Goal: Task Accomplishment & Management: Complete application form

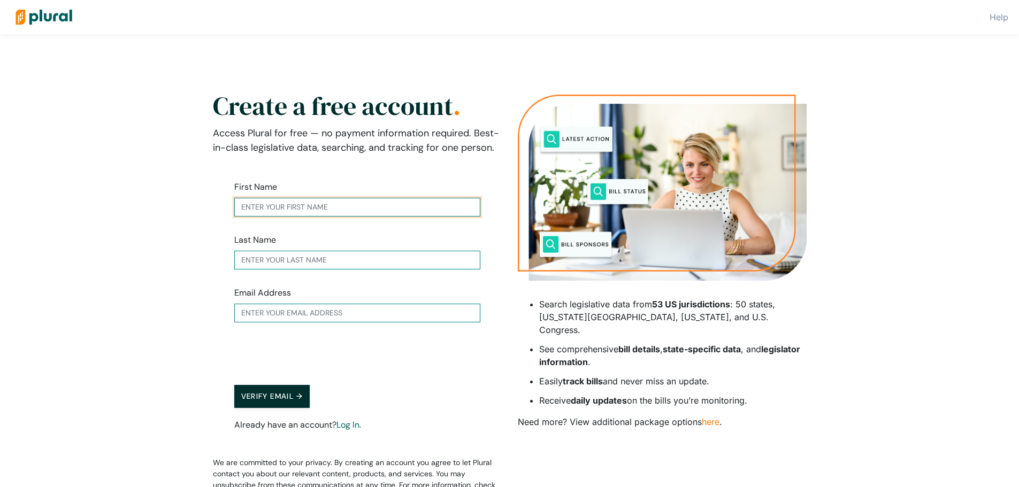
click at [392, 210] on input "text" at bounding box center [357, 207] width 246 height 19
type input "[PERSON_NAME]"
click at [311, 259] on input "text" at bounding box center [357, 260] width 246 height 19
type input "[PERSON_NAME]"
click at [288, 315] on input "text" at bounding box center [357, 313] width 246 height 19
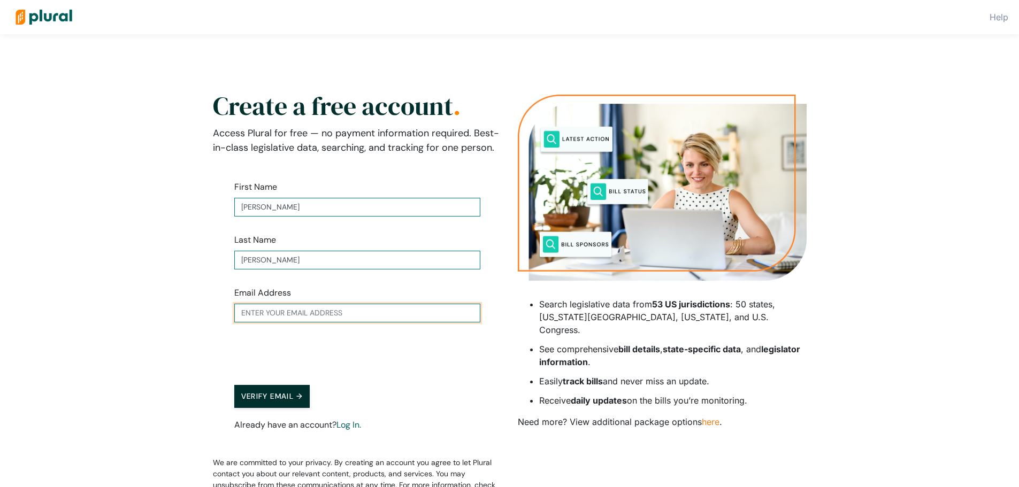
type input "[PERSON_NAME][EMAIL_ADDRESS][PERSON_NAME][DOMAIN_NAME]"
click at [293, 400] on button "Verify Email →" at bounding box center [272, 396] width 76 height 23
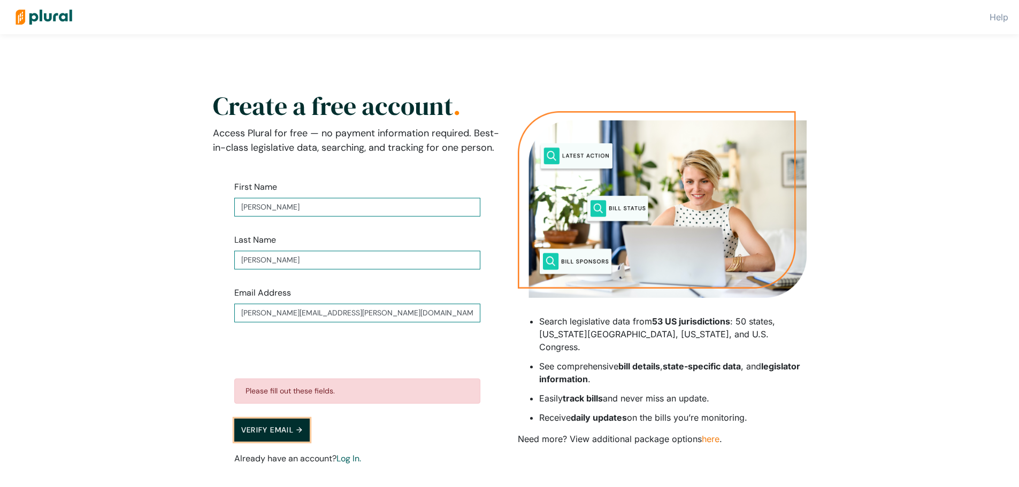
click at [278, 431] on button "Verify Email →" at bounding box center [272, 430] width 76 height 23
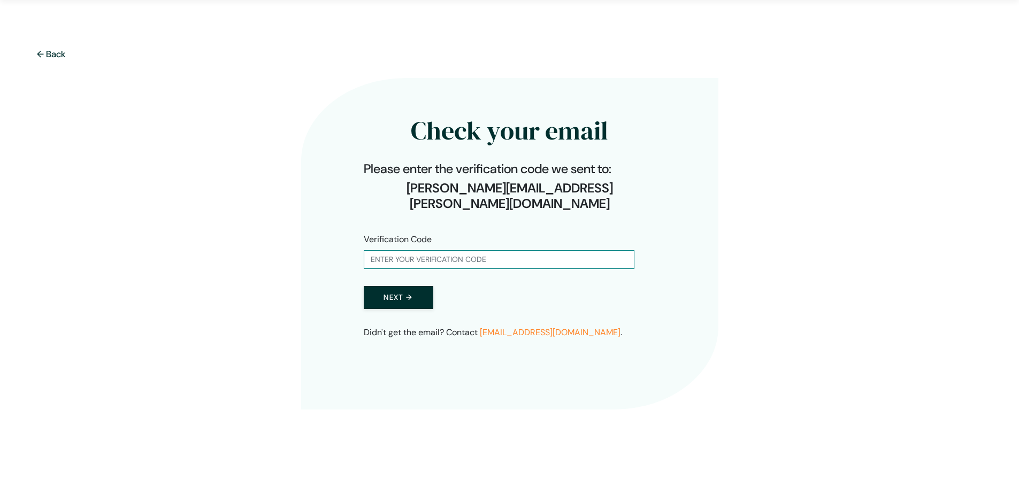
scroll to position [34, 0]
click at [415, 250] on input "text" at bounding box center [499, 259] width 271 height 19
paste input "700681"
type input "700681"
click at [404, 286] on button "Next →" at bounding box center [399, 297] width 70 height 23
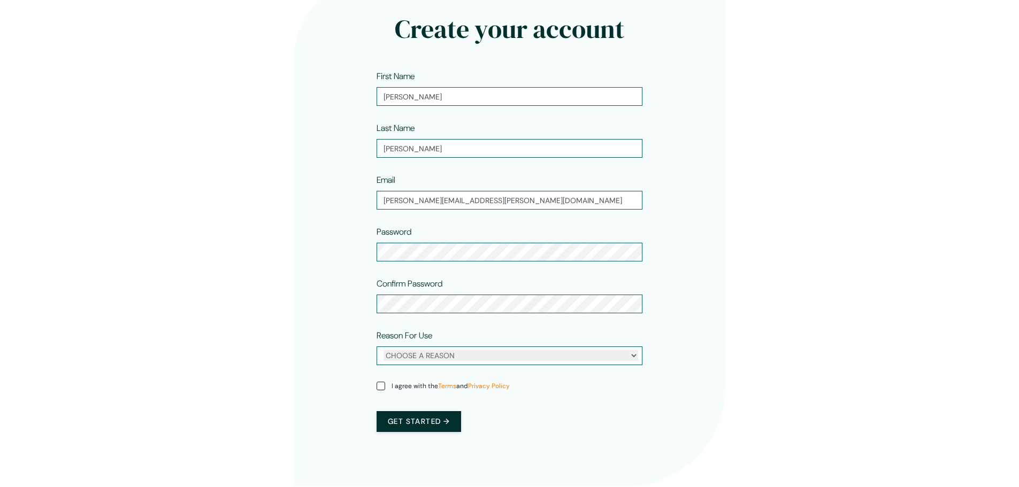
scroll to position [126, 0]
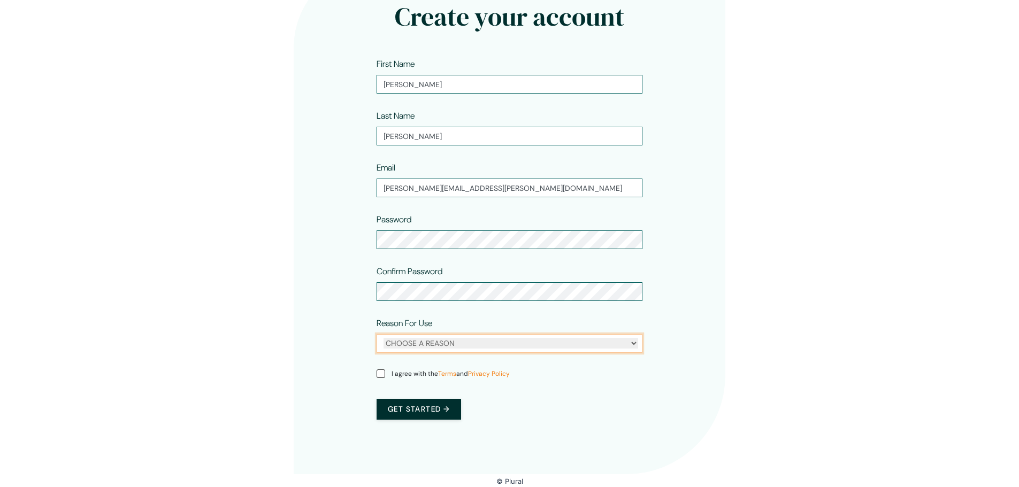
click at [457, 346] on select "CHOOSE A REASON Personal Professional" at bounding box center [511, 343] width 255 height 11
select select "personal"
click at [384, 338] on select "CHOOSE A REASON Personal Professional" at bounding box center [511, 343] width 255 height 11
click at [386, 378] on label "I agree with the Terms and Privacy Policy" at bounding box center [443, 374] width 133 height 10
click at [385, 378] on input "I agree with the Terms and Privacy Policy" at bounding box center [381, 374] width 9 height 9
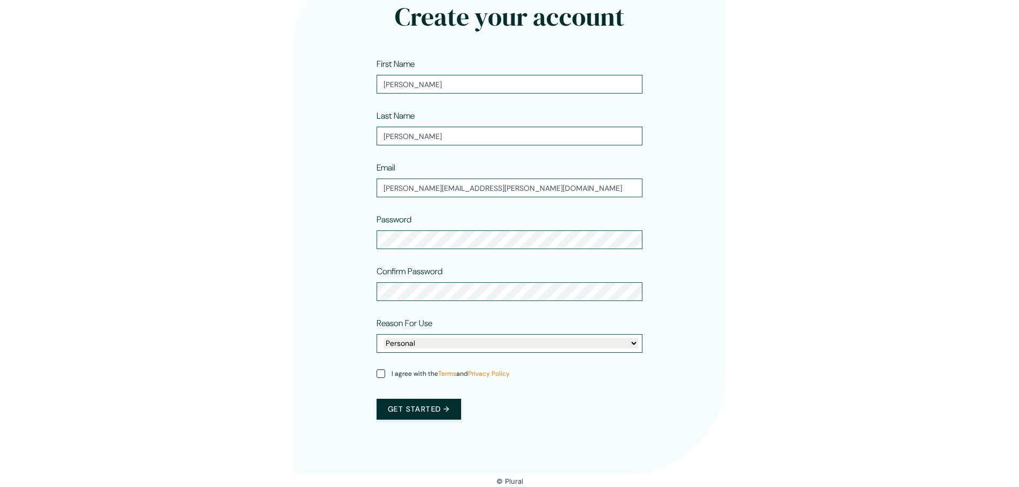
checkbox input "true"
click at [419, 415] on button "Get started →" at bounding box center [419, 409] width 85 height 21
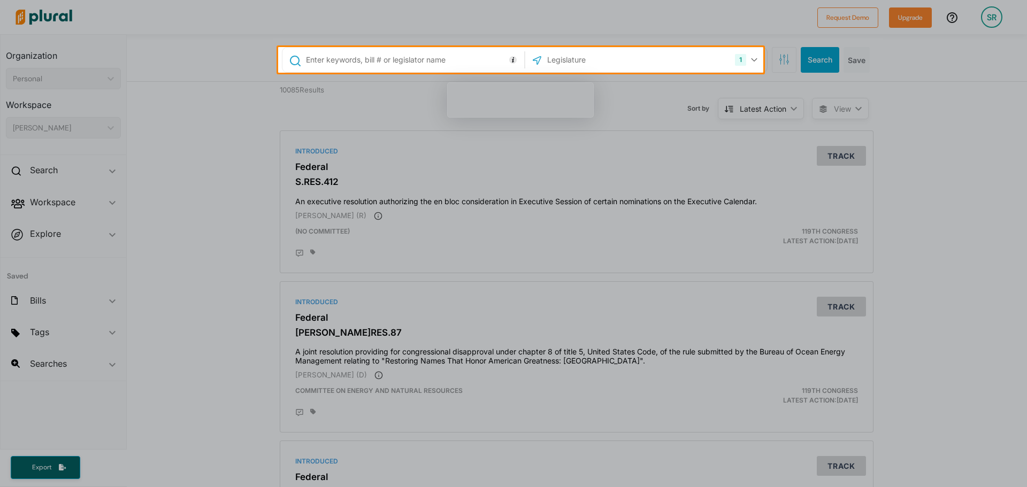
click at [394, 100] on div at bounding box center [513, 280] width 1027 height 415
click at [140, 211] on div at bounding box center [513, 280] width 1027 height 415
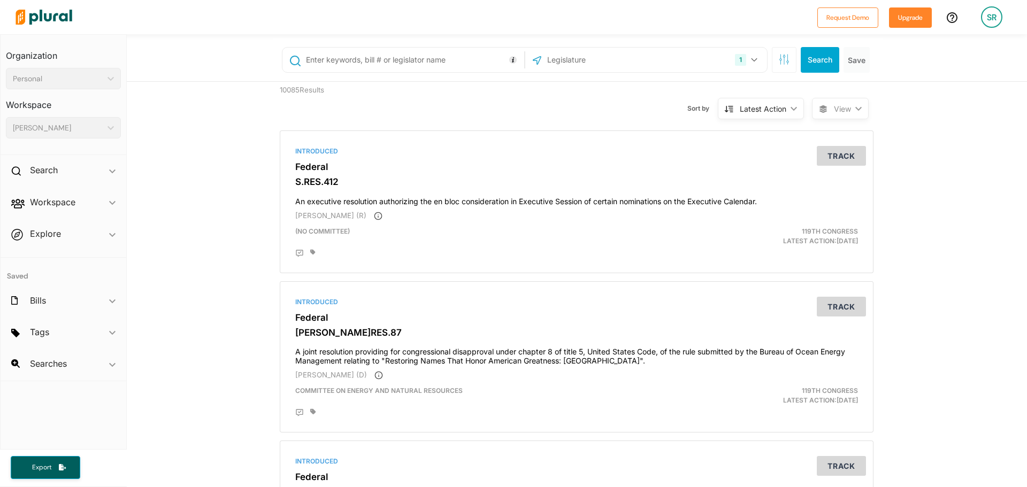
click at [577, 59] on input "text" at bounding box center [603, 60] width 114 height 20
click at [373, 59] on input "text" at bounding box center [413, 60] width 217 height 20
type input "[DATE]"
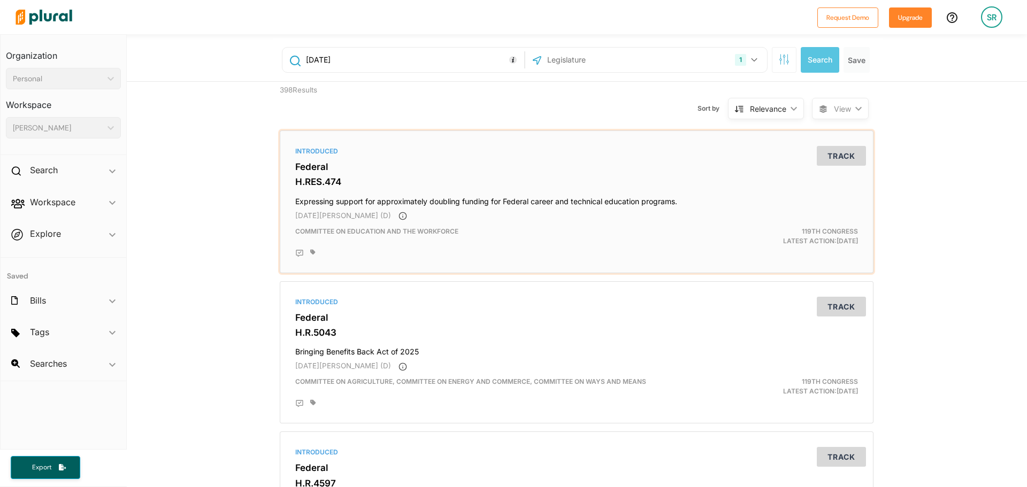
click at [526, 209] on div "Introduced Federal H.RES.474 Expressing support for approximately doubling fund…" at bounding box center [577, 201] width 584 height 133
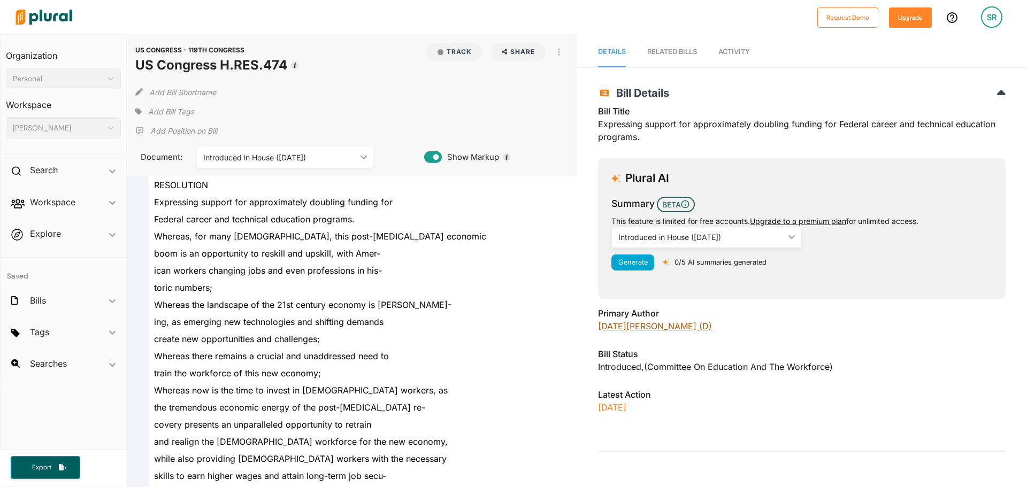
click at [624, 330] on link "[DATE][PERSON_NAME] (D)" at bounding box center [655, 326] width 114 height 11
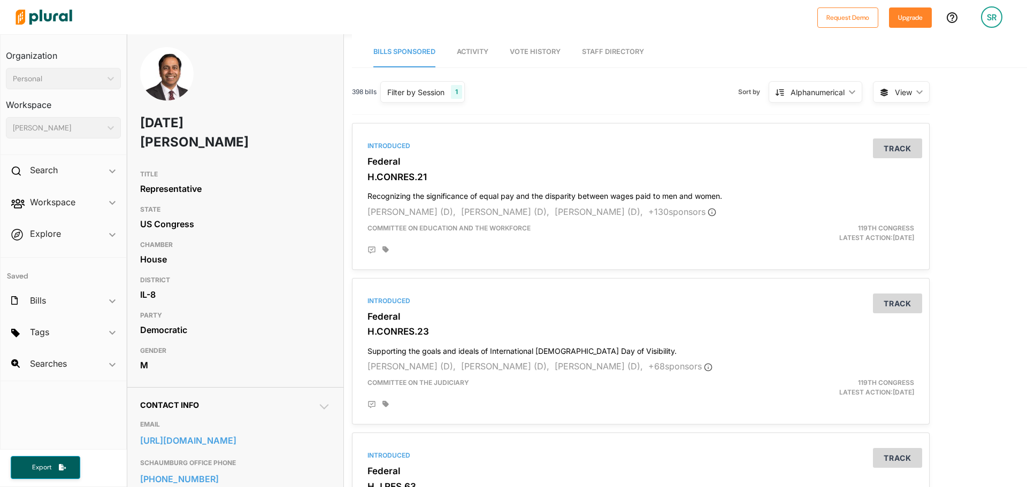
click at [478, 54] on span "Activity" at bounding box center [473, 52] width 32 height 8
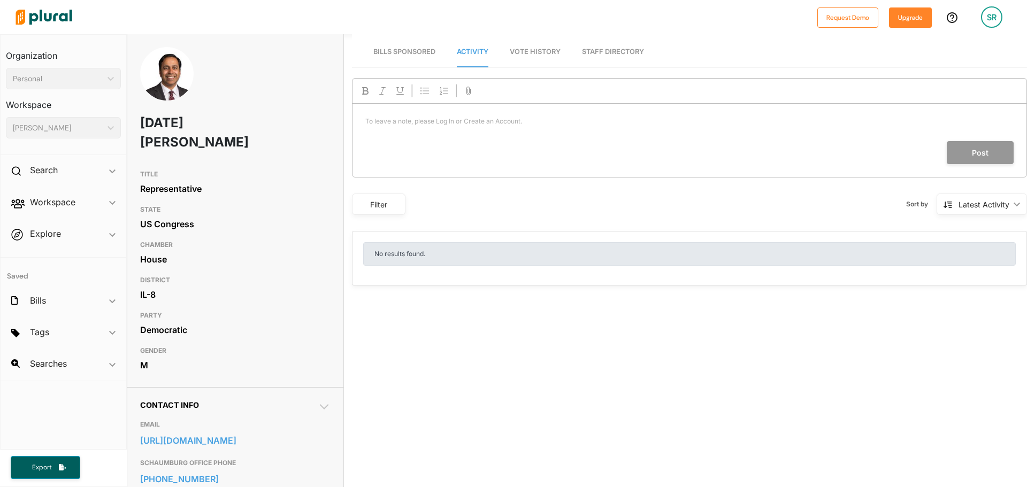
click at [545, 51] on span "Vote History" at bounding box center [535, 52] width 51 height 8
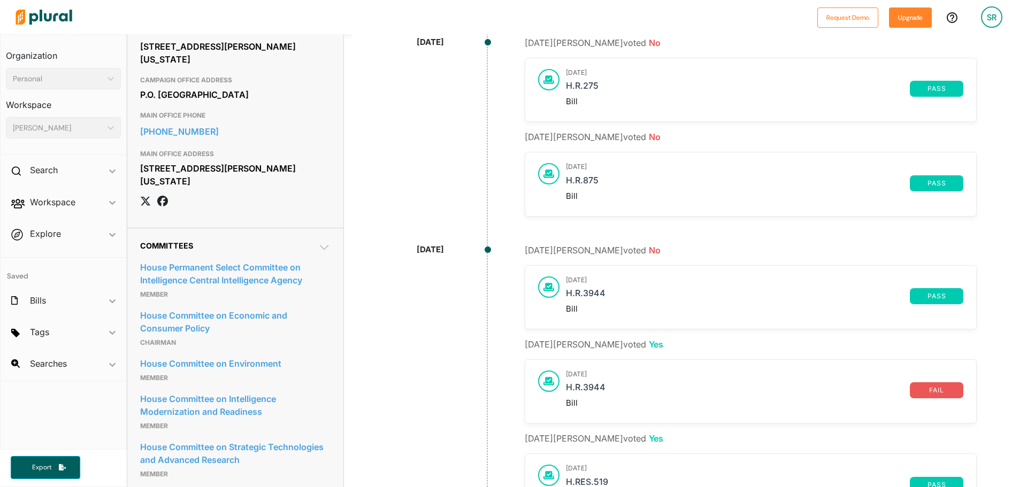
scroll to position [535, 0]
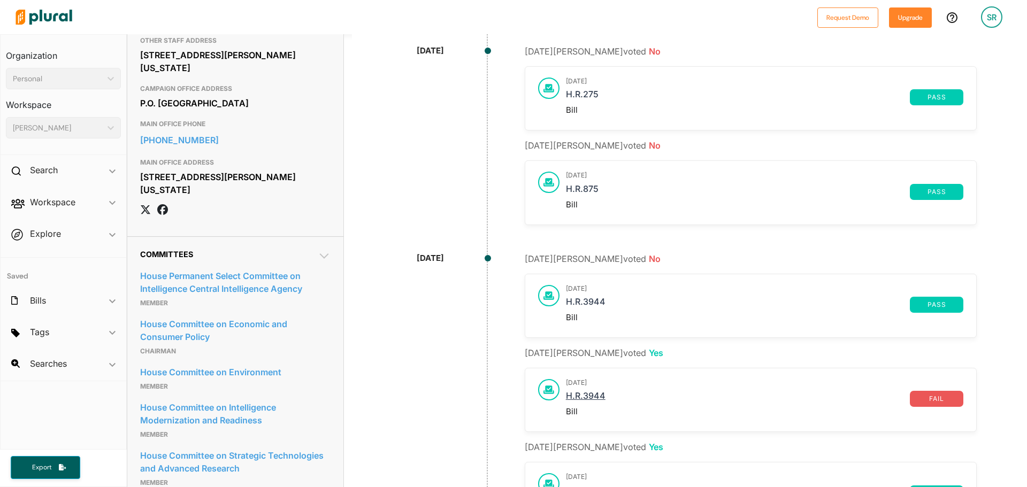
click at [587, 397] on link "H.R.3944" at bounding box center [738, 399] width 344 height 16
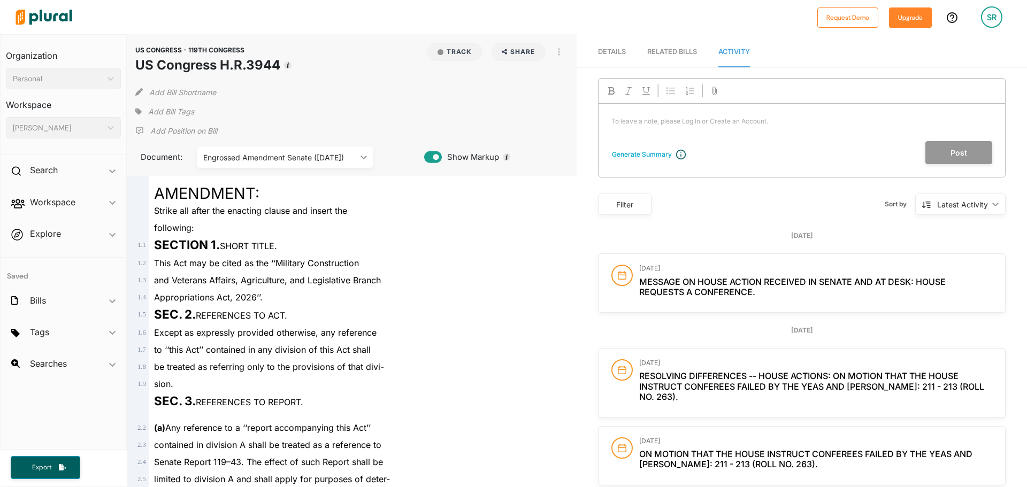
click at [611, 52] on span "Details" at bounding box center [612, 52] width 28 height 8
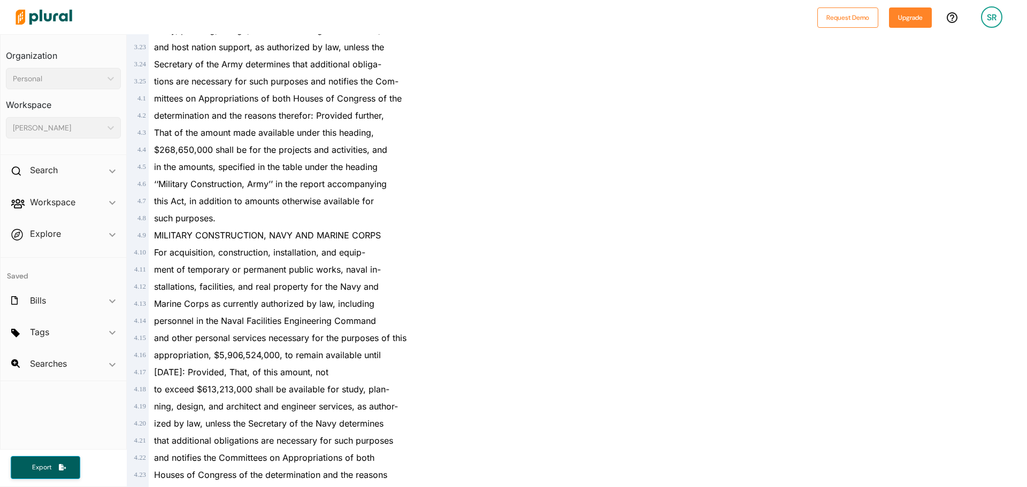
scroll to position [1177, 0]
